Goal: Information Seeking & Learning: Learn about a topic

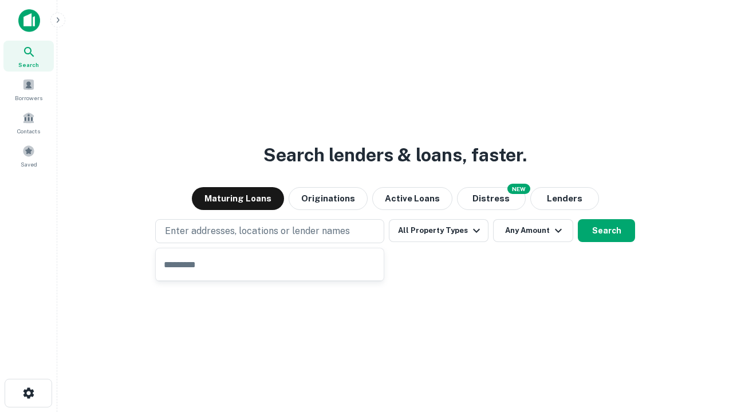
type input "**********"
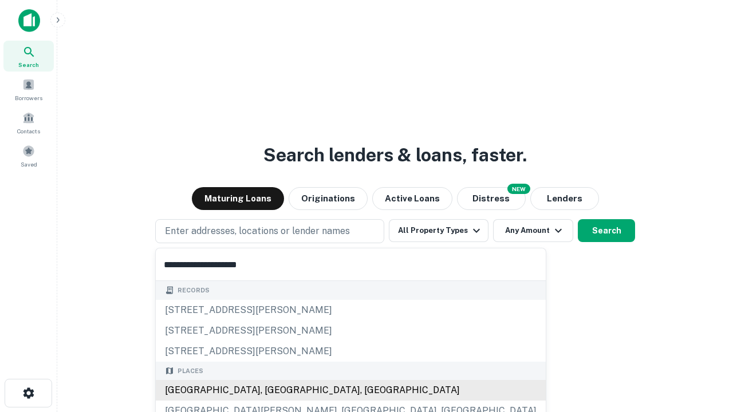
click at [274, 390] on div "[GEOGRAPHIC_DATA], [GEOGRAPHIC_DATA], [GEOGRAPHIC_DATA]" at bounding box center [351, 390] width 390 height 21
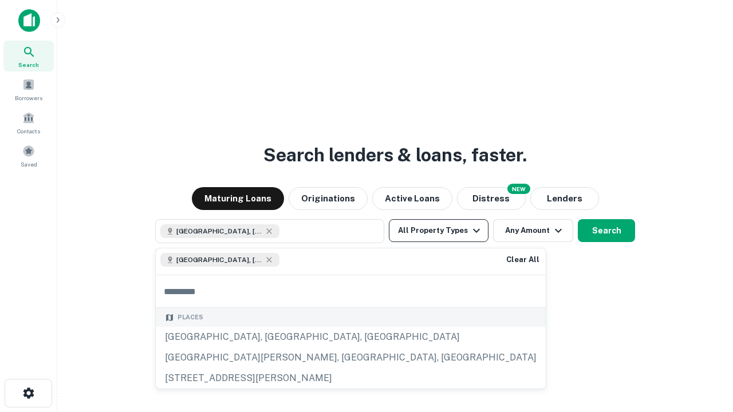
click at [438, 231] on button "All Property Types" at bounding box center [439, 230] width 100 height 23
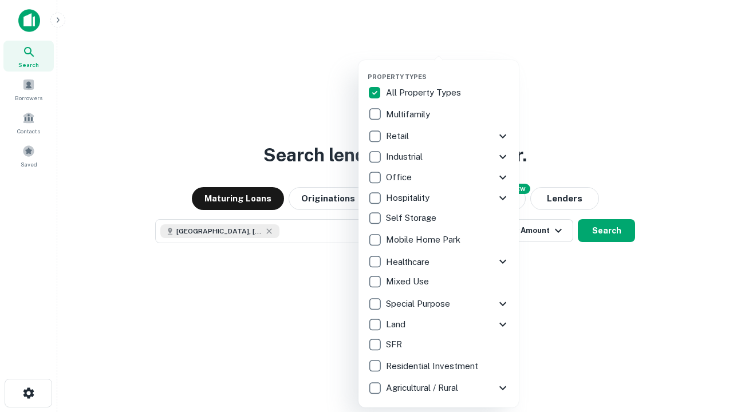
click at [448, 69] on button "button" at bounding box center [447, 69] width 160 height 1
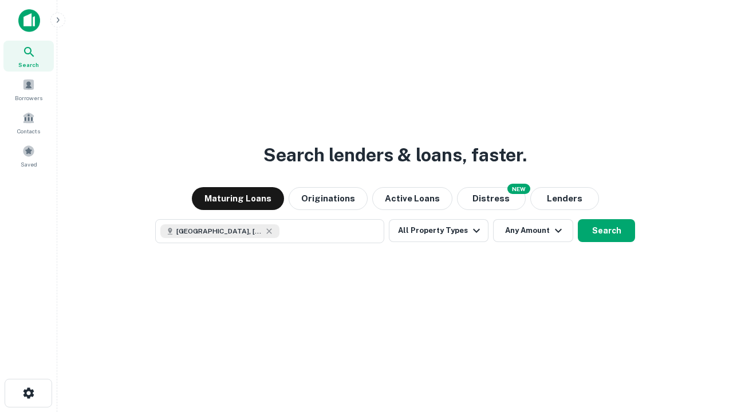
scroll to position [18, 0]
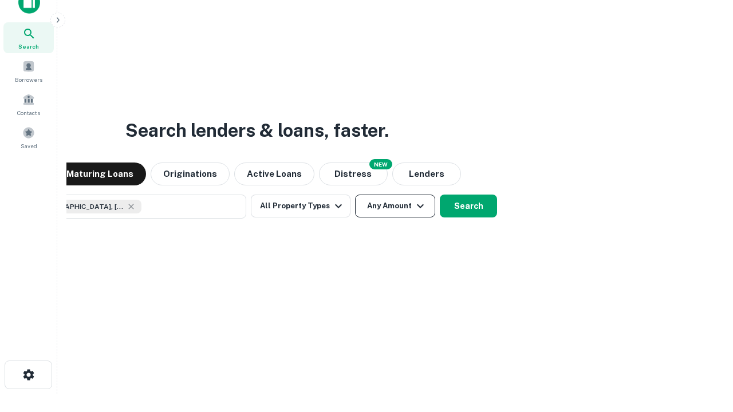
click at [355, 195] on button "Any Amount" at bounding box center [395, 206] width 80 height 23
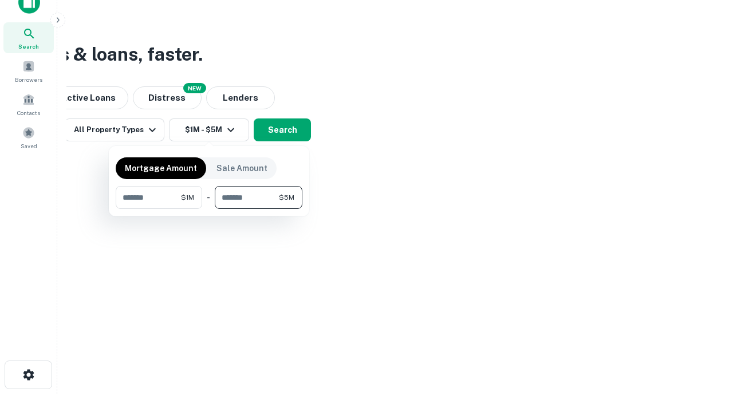
type input "*******"
click at [209, 209] on button "button" at bounding box center [209, 209] width 187 height 1
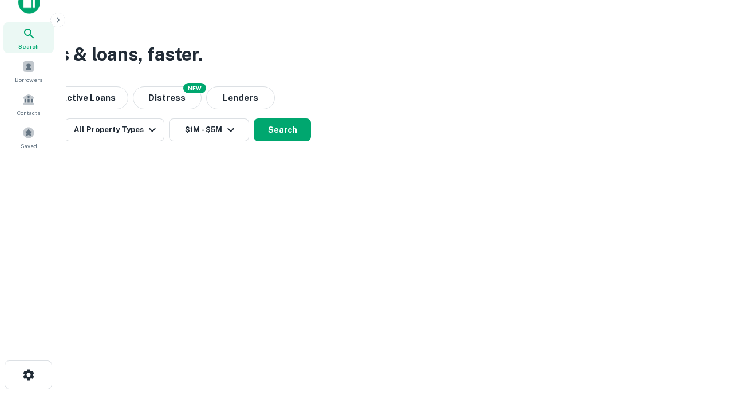
scroll to position [18, 0]
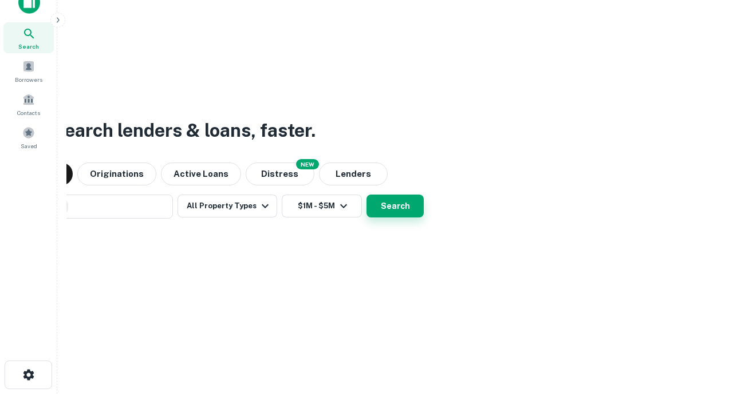
click at [366, 195] on button "Search" at bounding box center [394, 206] width 57 height 23
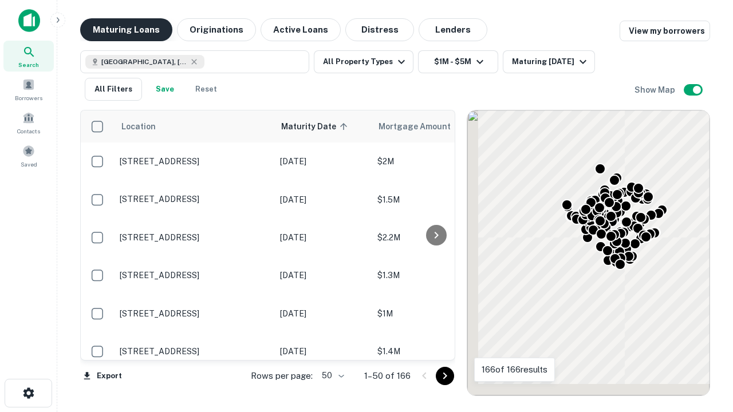
click at [126, 30] on button "Maturing Loans" at bounding box center [126, 29] width 92 height 23
